Goal: Information Seeking & Learning: Learn about a topic

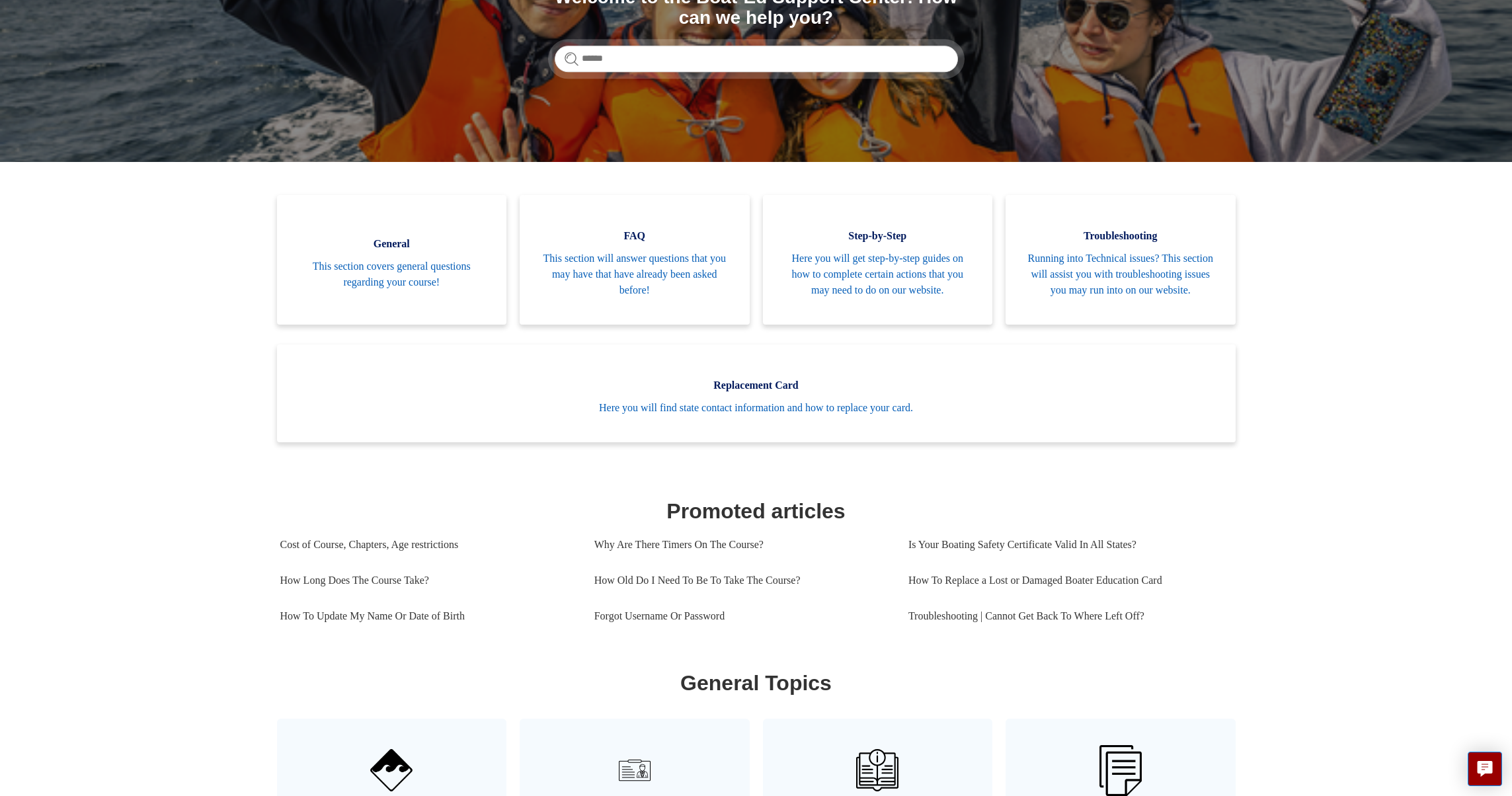
scroll to position [257, 0]
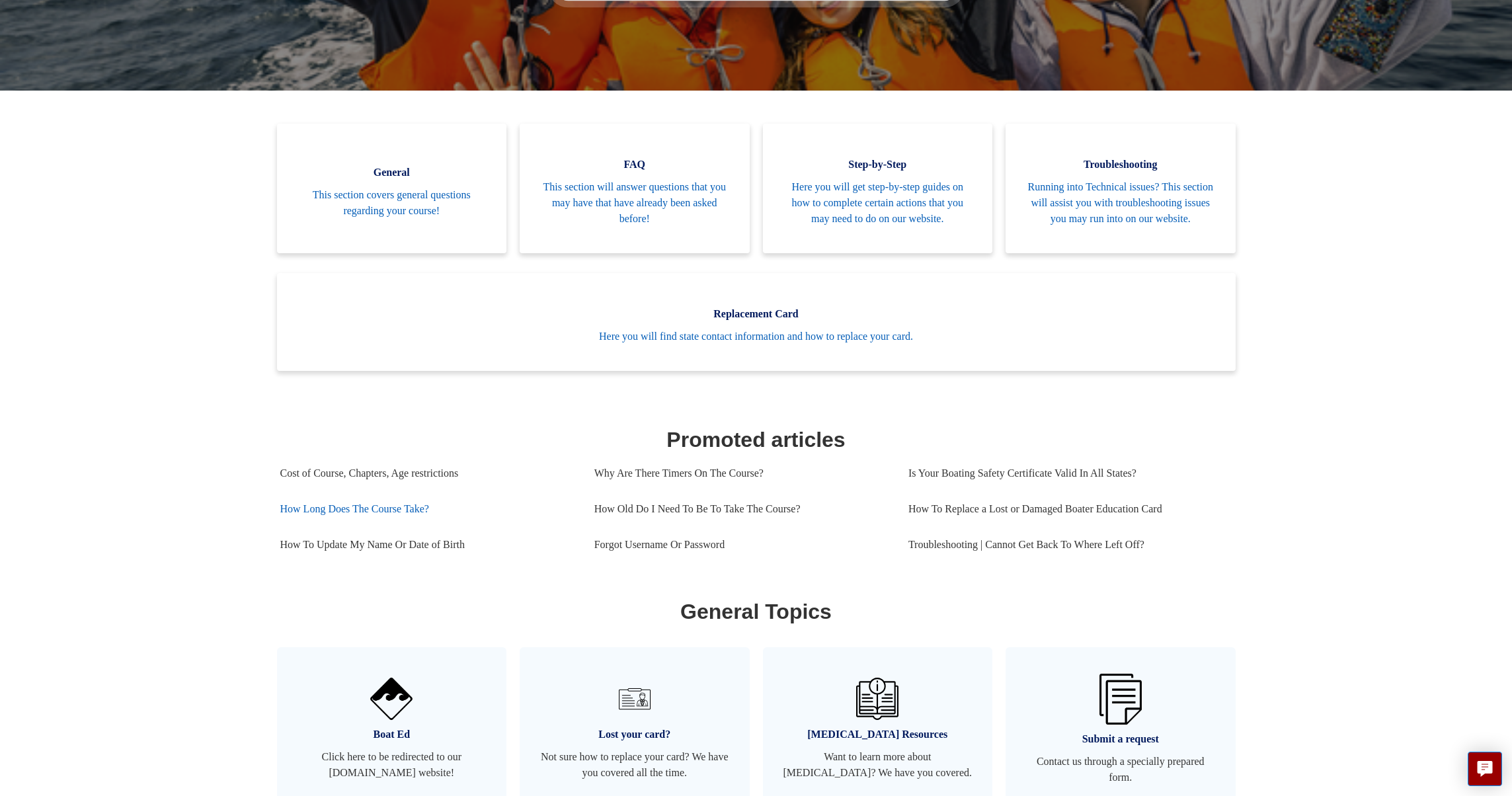
click at [400, 517] on link "How Long Does The Course Take?" at bounding box center [427, 509] width 294 height 35
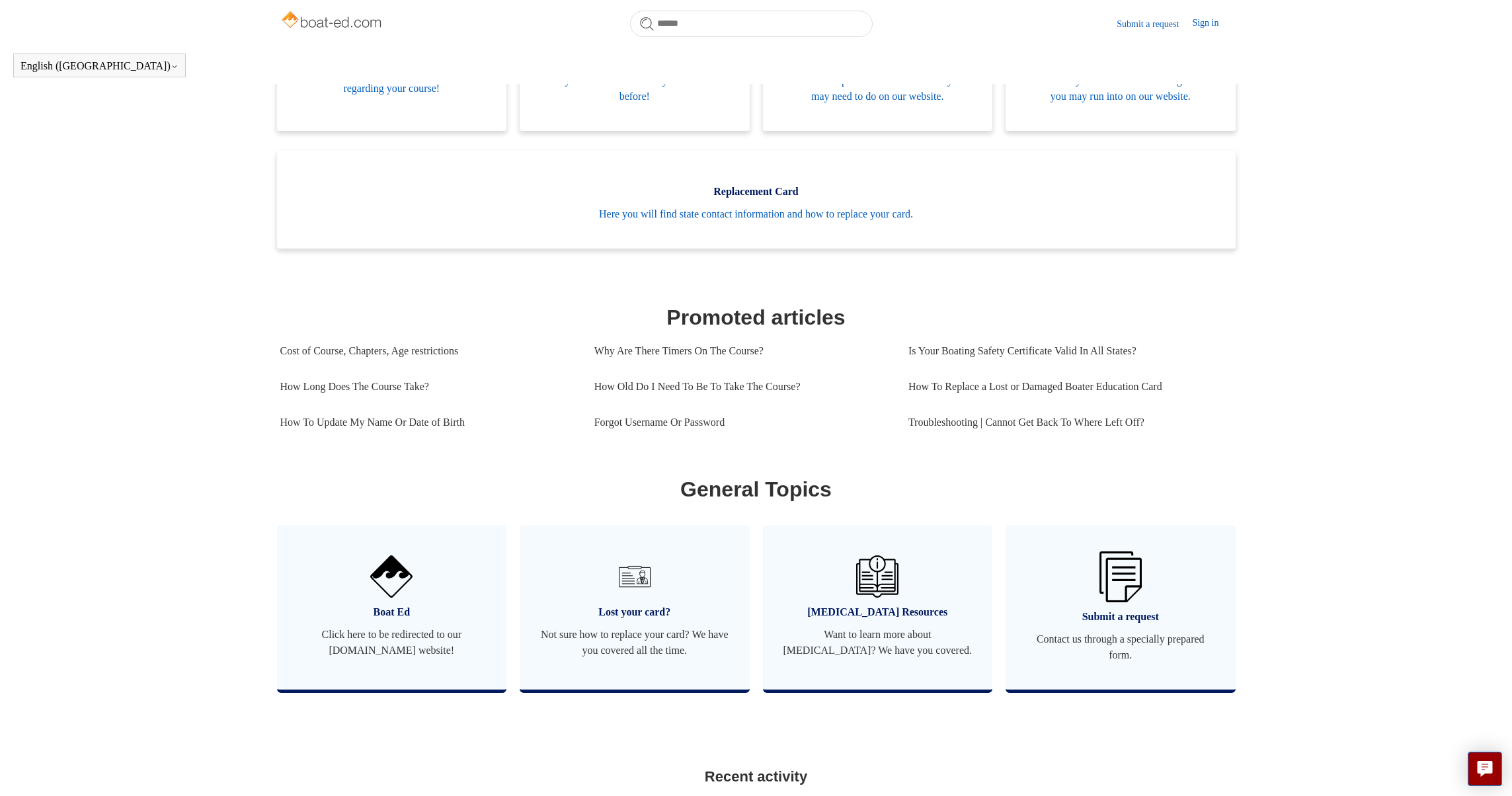
scroll to position [407, 0]
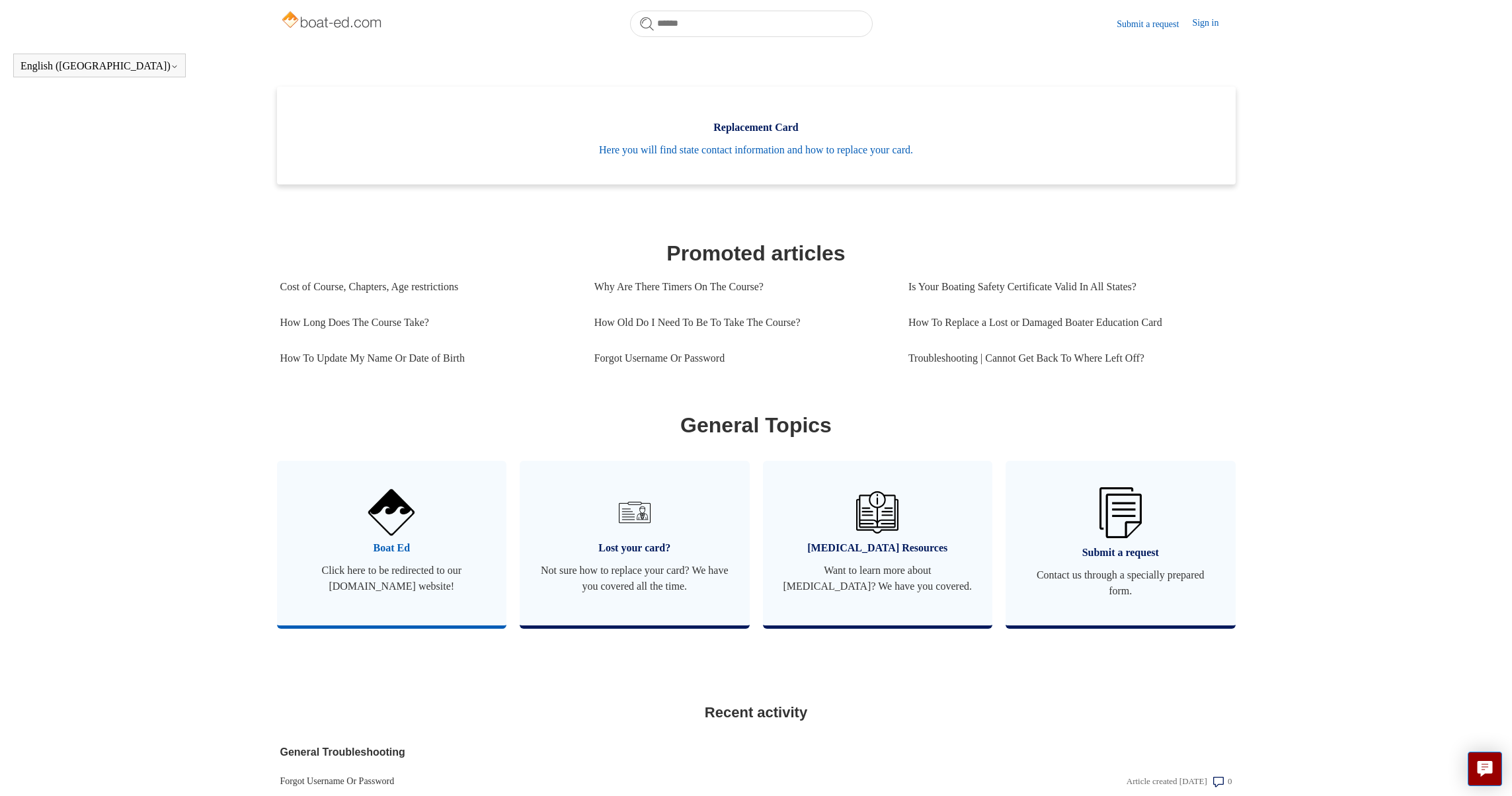
click at [444, 572] on link "Boat Ed Click here to be redirected to our [DOMAIN_NAME] website!" at bounding box center [392, 543] width 230 height 165
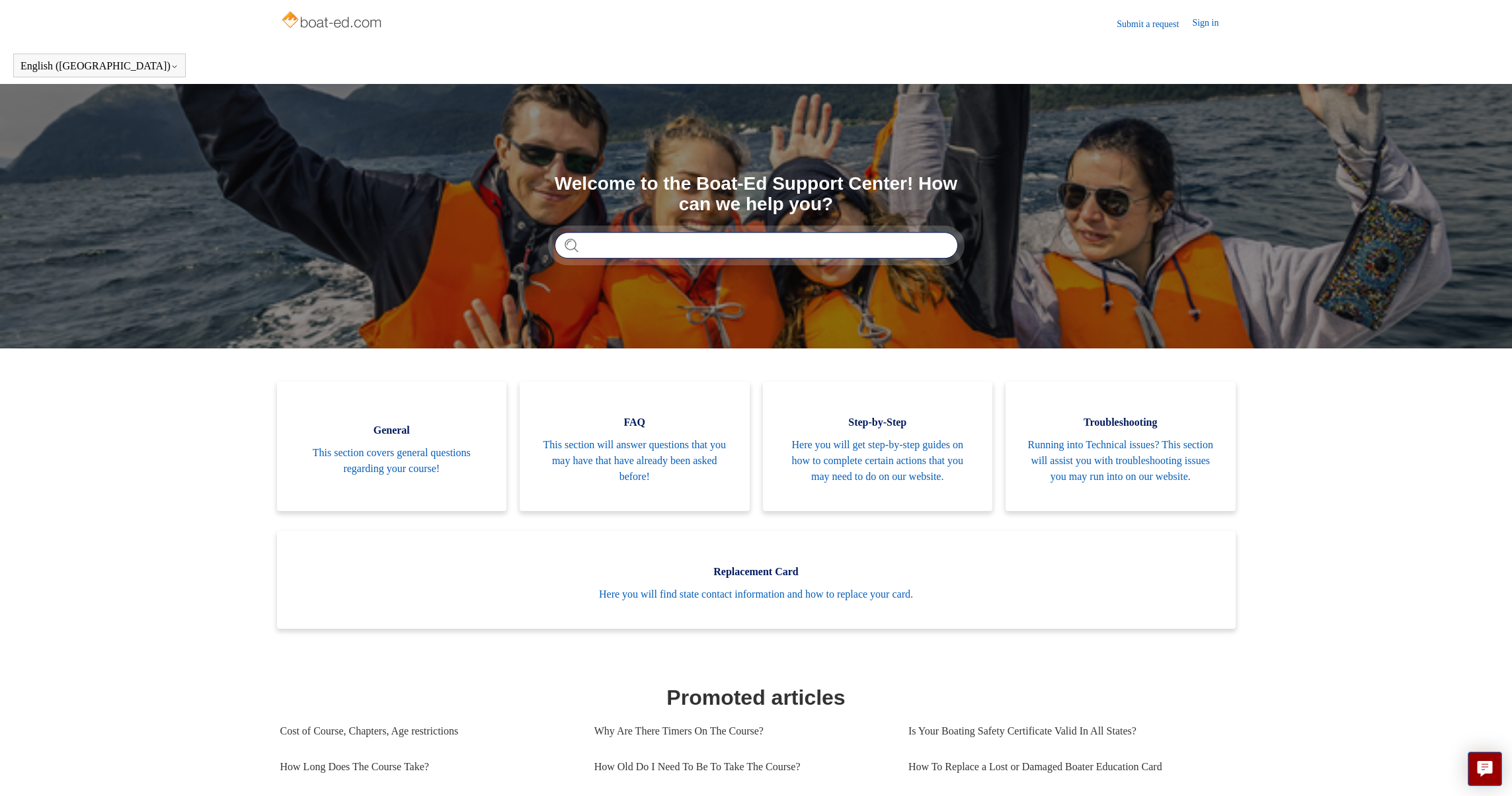
click at [853, 247] on input "Search" at bounding box center [757, 246] width 404 height 27
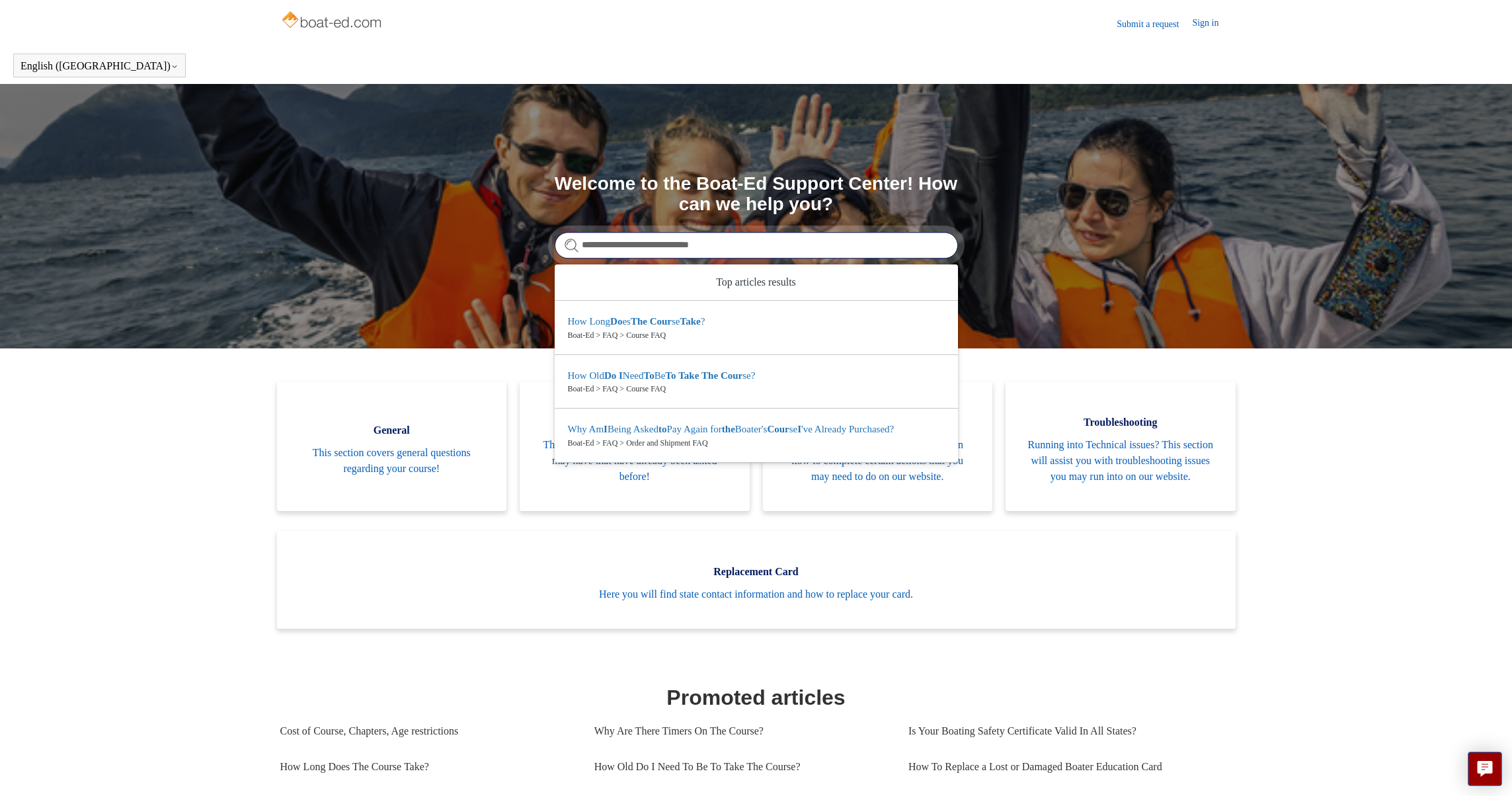
type input "**********"
